Goal: Ask a question: Seek information or help from site administrators or community

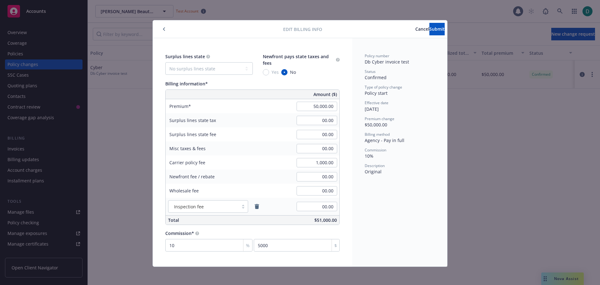
click at [165, 30] on button "button" at bounding box center [164, 29] width 8 height 8
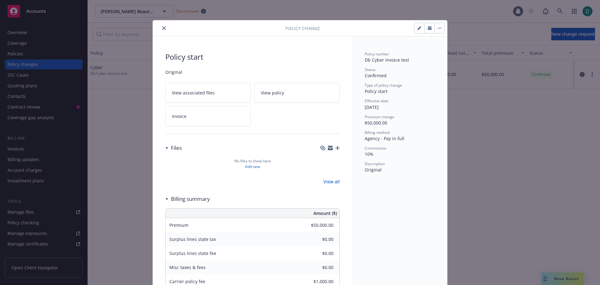
click at [163, 28] on icon "close" at bounding box center [164, 28] width 4 height 4
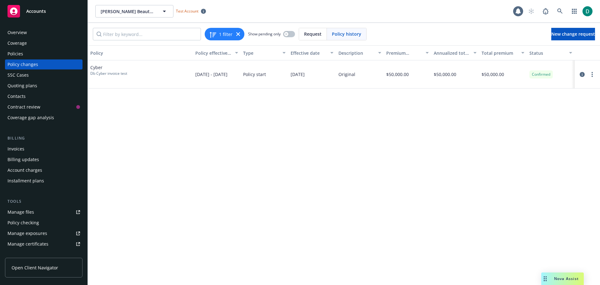
click at [557, 276] on span "Nova Assist" at bounding box center [566, 278] width 25 height 5
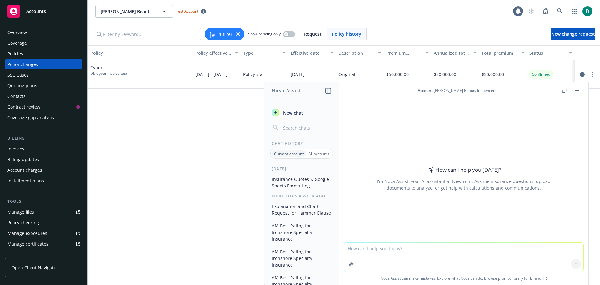
click at [385, 251] on textarea at bounding box center [463, 257] width 239 height 29
paste textarea "[URL][DOMAIN_NAME]"
type textarea "Can you take a look at this presentation link and help suggest any grammatical …"
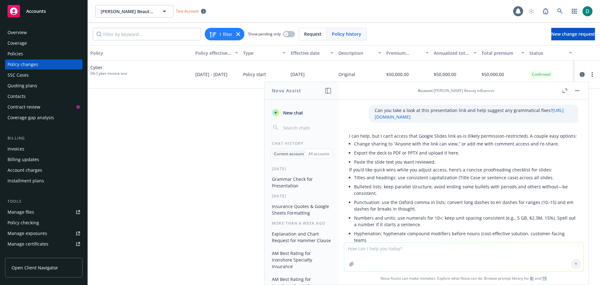
click at [370, 255] on textarea at bounding box center [463, 257] width 239 height 29
type textarea "Try again to access the link. I fixed the access"
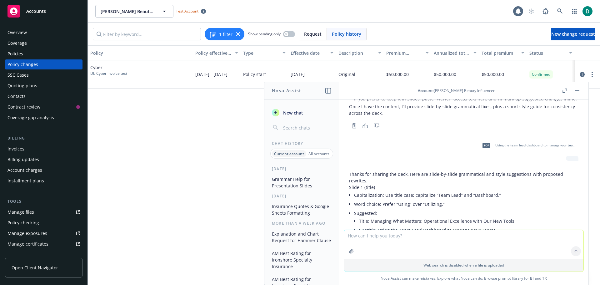
scroll to position [321, 0]
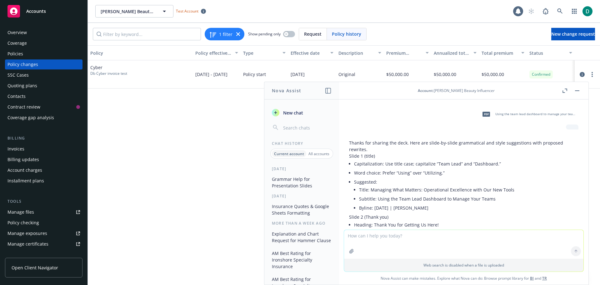
click at [565, 91] on icon "button" at bounding box center [565, 90] width 5 height 4
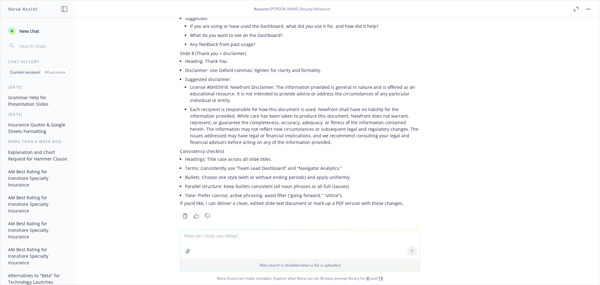
scroll to position [688, 0]
